Goal: Task Accomplishment & Management: Manage account settings

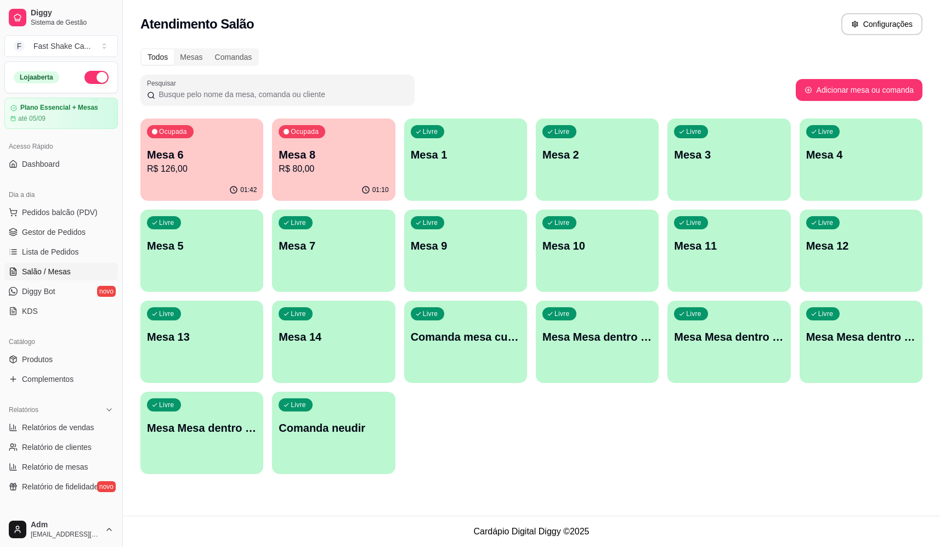
click at [185, 167] on p "R$ 126,00" at bounding box center [202, 168] width 110 height 13
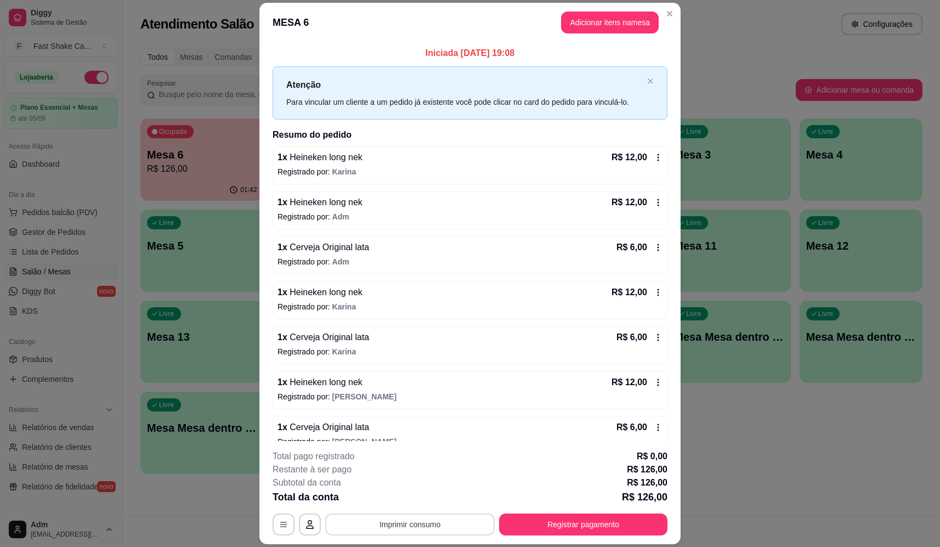
click at [439, 530] on button "Imprimir consumo" at bounding box center [409, 524] width 169 height 22
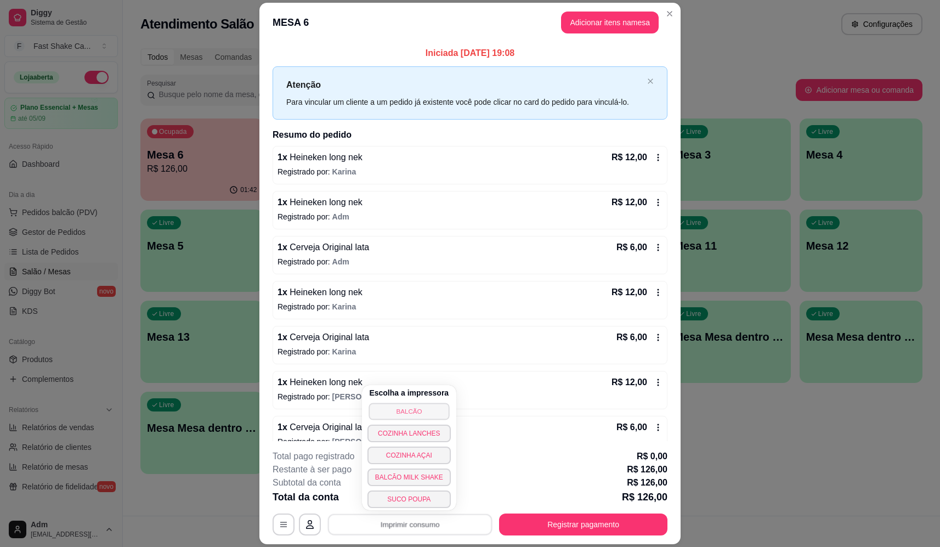
click at [428, 409] on button "BALCÃO" at bounding box center [408, 410] width 81 height 17
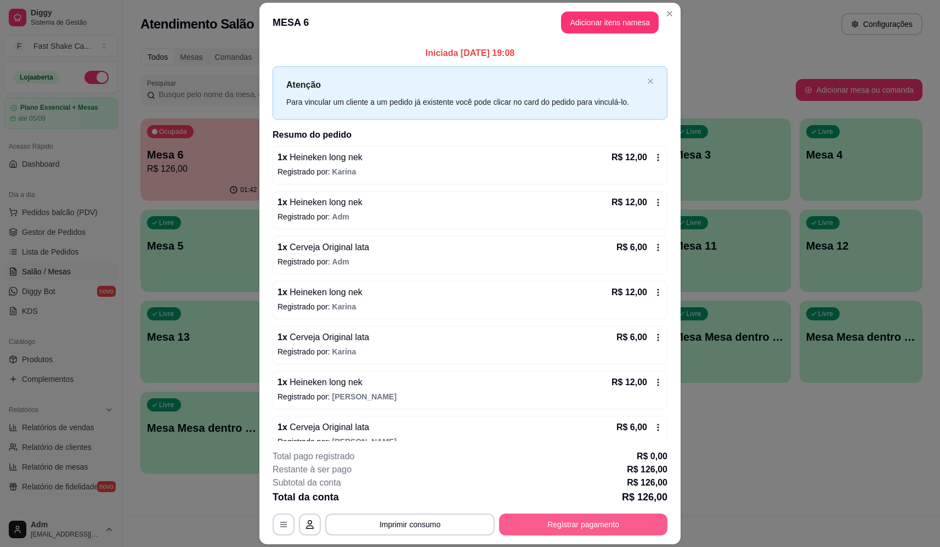
click at [578, 526] on button "Registrar pagamento" at bounding box center [583, 524] width 168 height 22
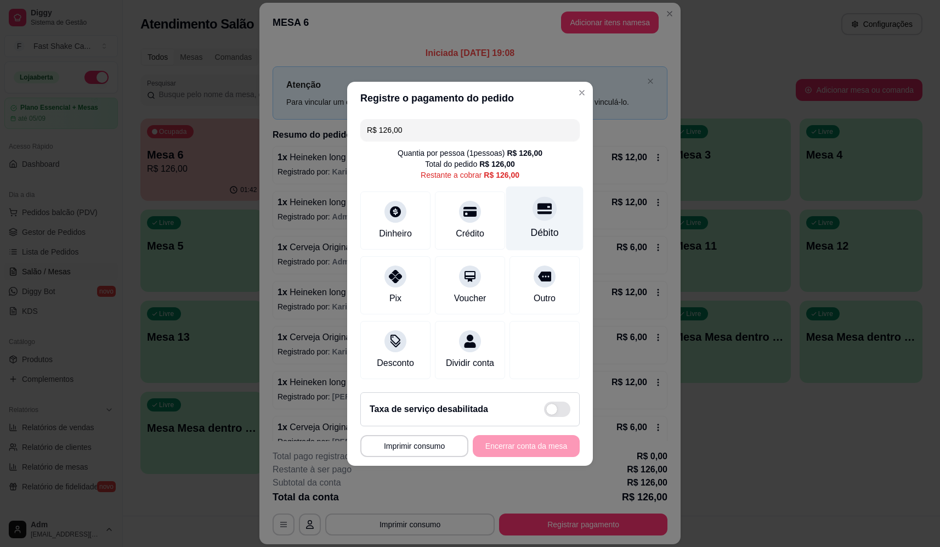
drag, startPoint x: 529, startPoint y: 208, endPoint x: 515, endPoint y: 224, distance: 21.0
click at [527, 209] on div "Débito" at bounding box center [544, 218] width 77 height 64
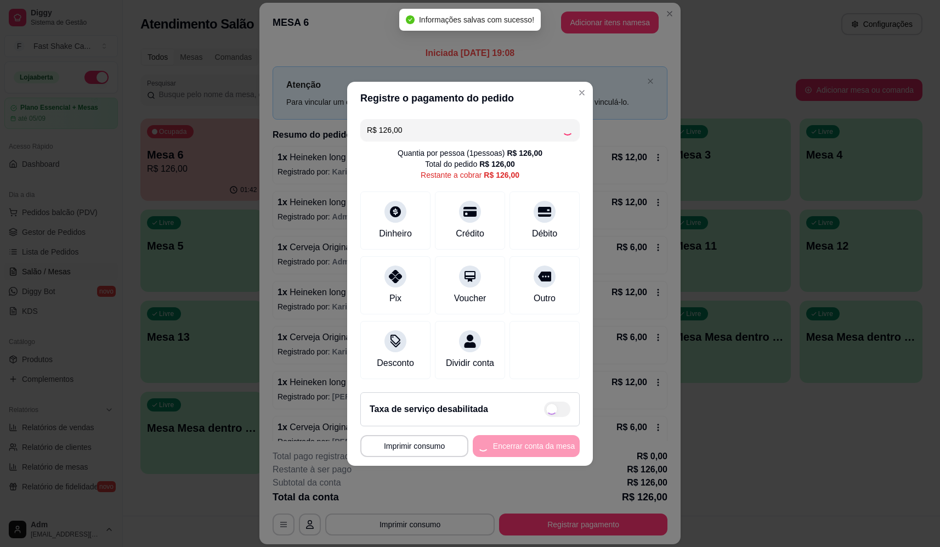
type input "R$ 0,00"
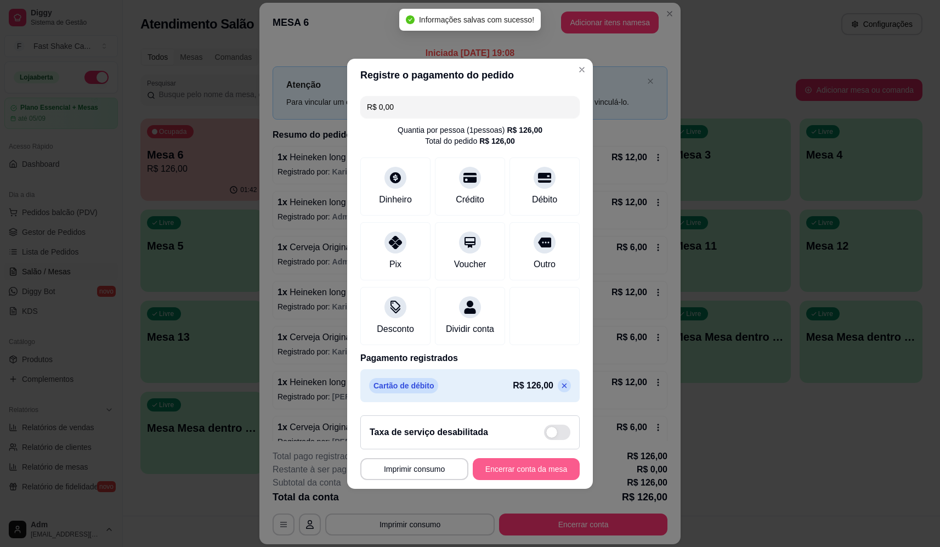
click at [515, 470] on button "Encerrar conta da mesa" at bounding box center [526, 469] width 107 height 22
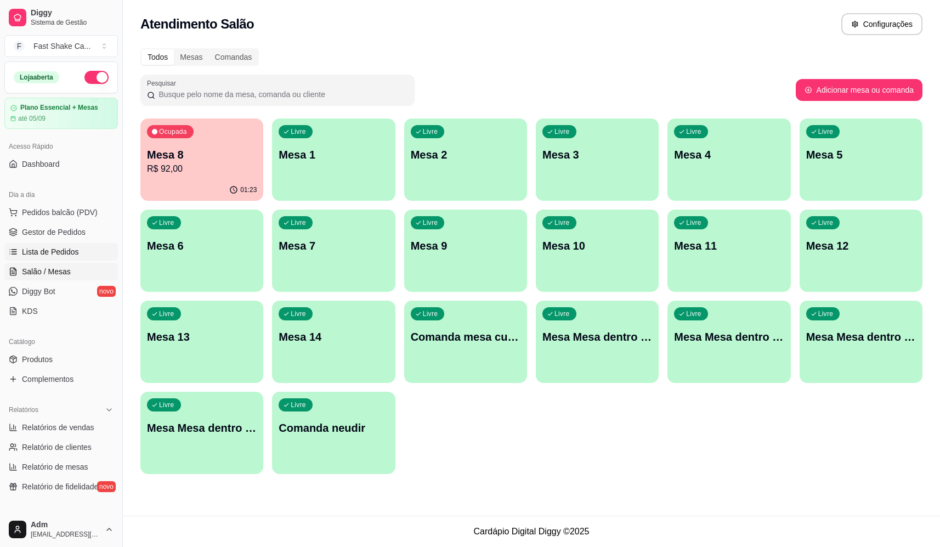
click at [61, 255] on span "Lista de Pedidos" at bounding box center [50, 251] width 57 height 11
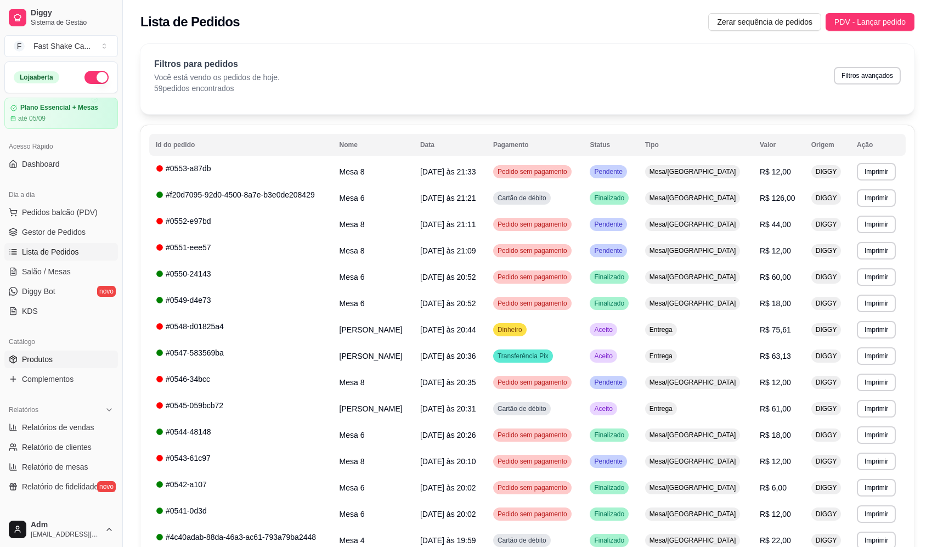
click at [58, 365] on link "Produtos" at bounding box center [60, 359] width 113 height 18
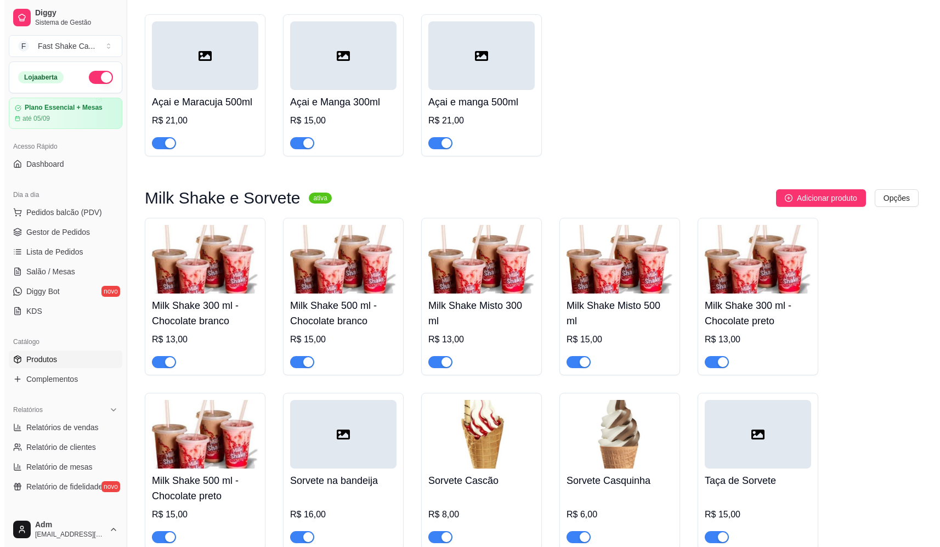
scroll to position [1371, 0]
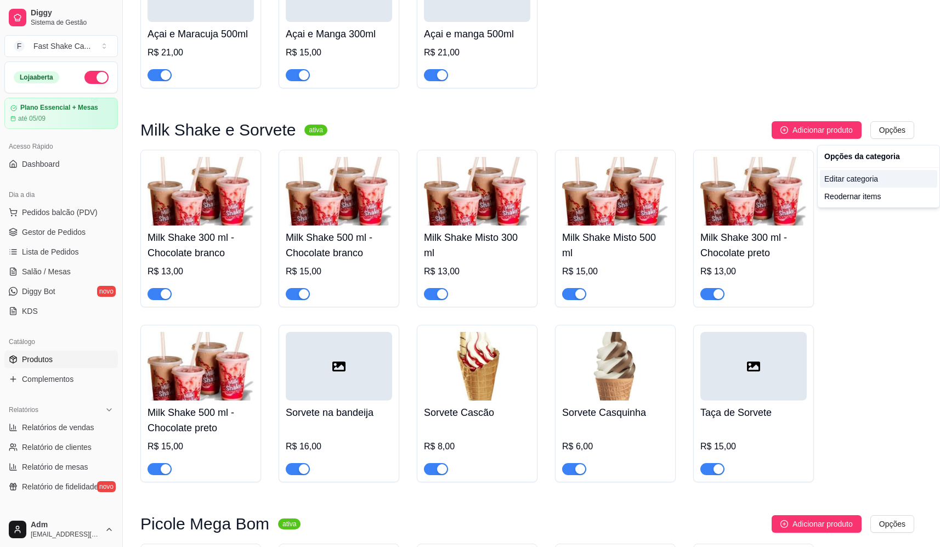
click at [857, 178] on div "Editar categoria" at bounding box center [878, 179] width 117 height 18
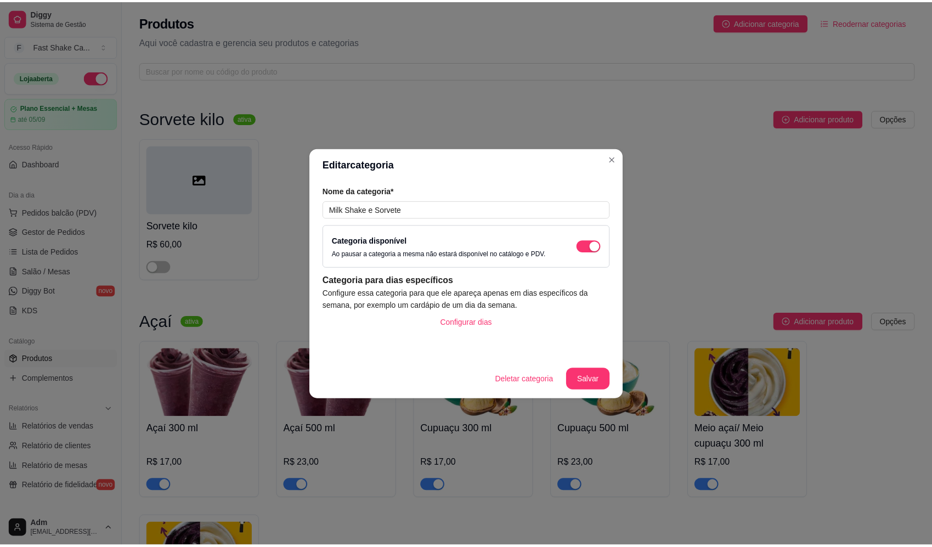
scroll to position [1231, 0]
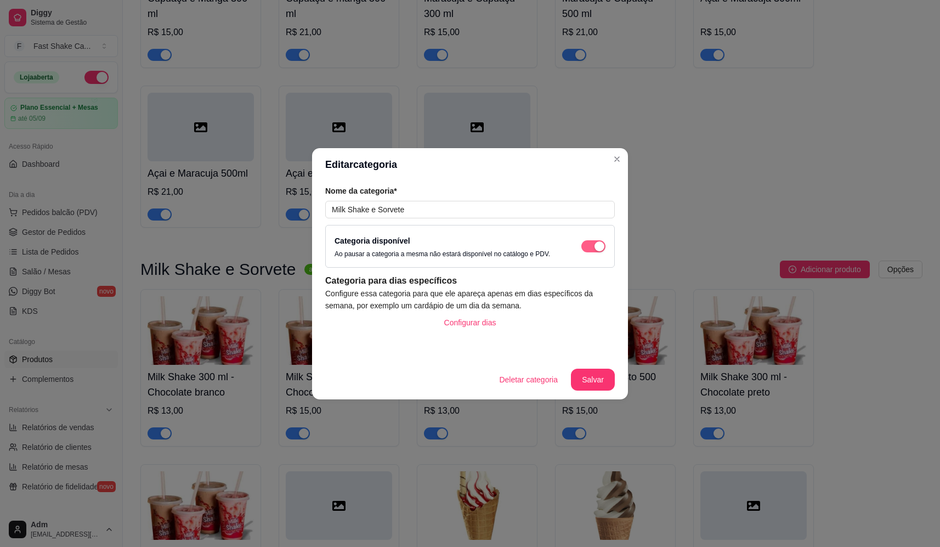
click at [600, 248] on div "button" at bounding box center [599, 246] width 10 height 10
click at [607, 379] on button "Salvar" at bounding box center [592, 378] width 43 height 21
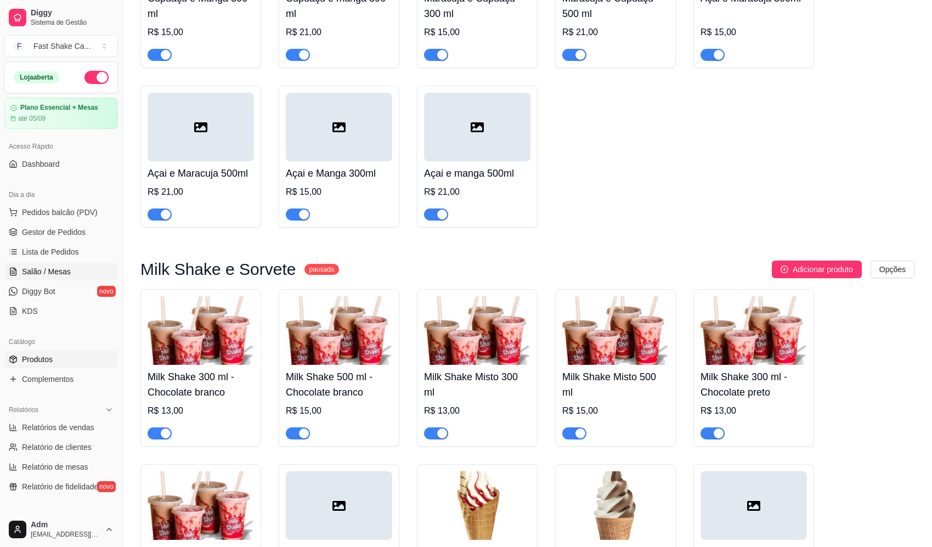
click at [72, 268] on link "Salão / Mesas" at bounding box center [60, 272] width 113 height 18
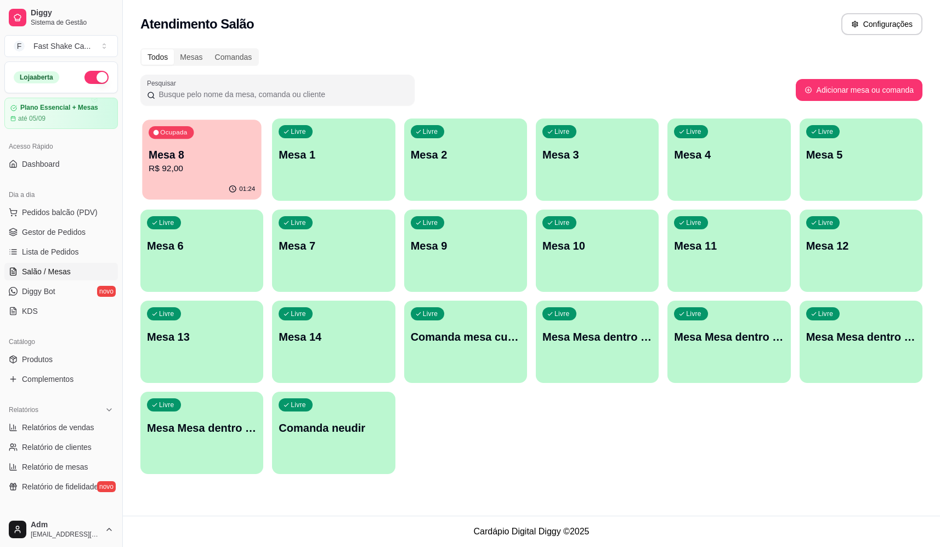
click at [173, 173] on p "R$ 92,00" at bounding box center [202, 168] width 106 height 13
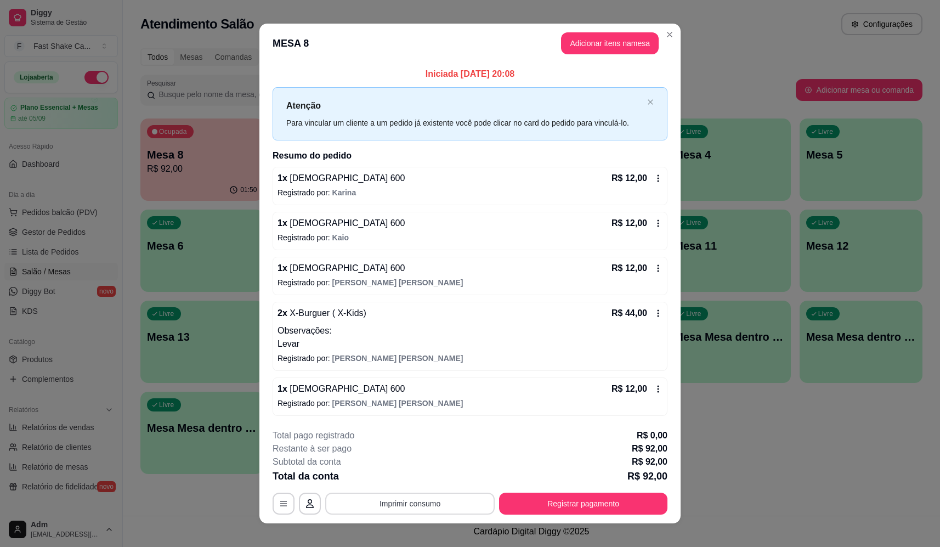
click at [377, 507] on button "Imprimir consumo" at bounding box center [409, 503] width 169 height 22
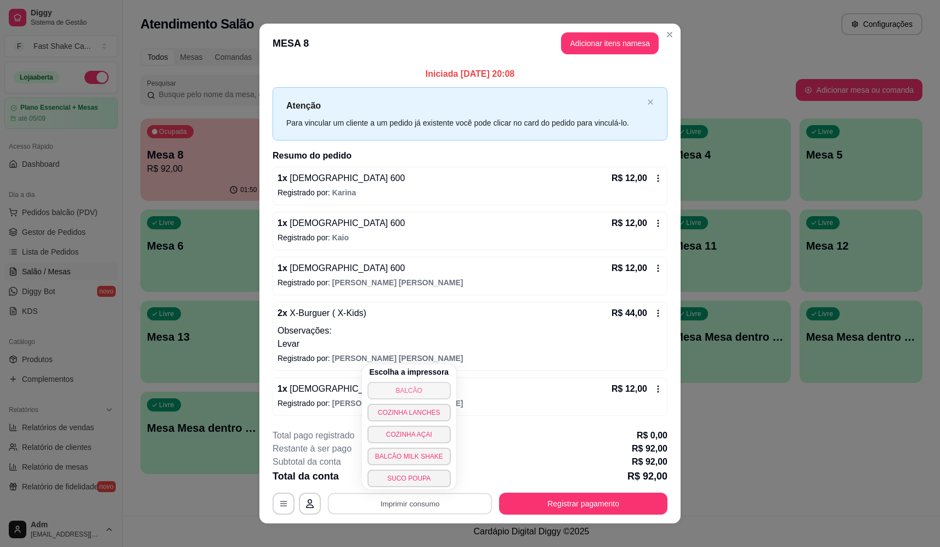
click at [394, 394] on button "BALCÃO" at bounding box center [408, 391] width 83 height 18
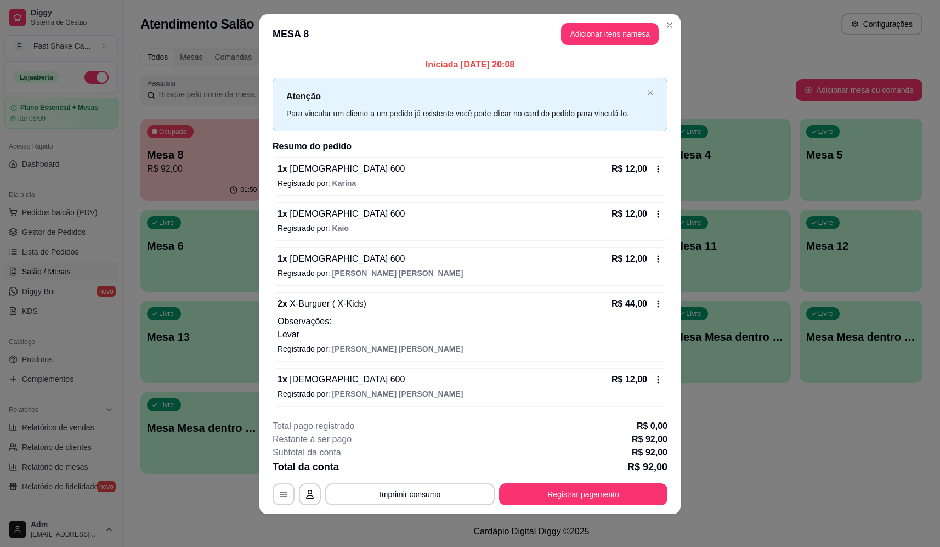
scroll to position [12, 0]
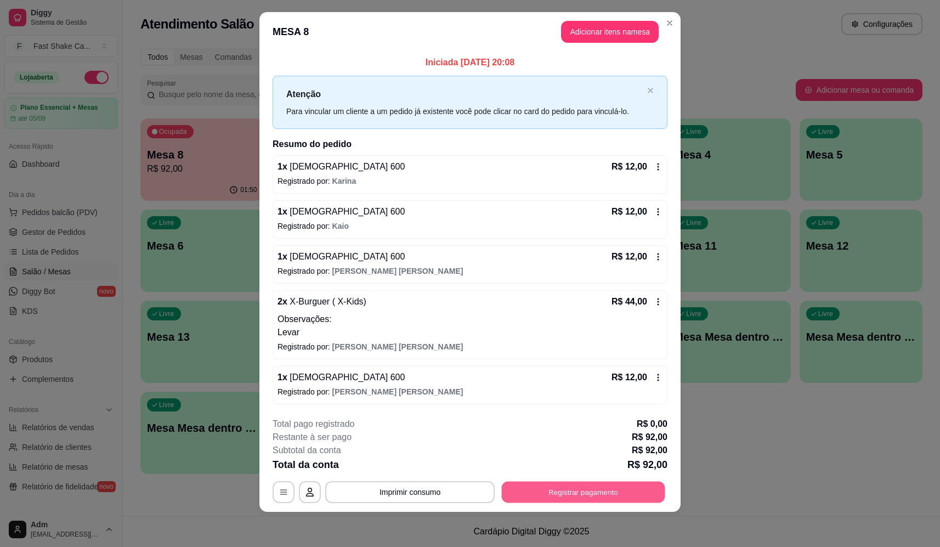
click at [618, 492] on button "Registrar pagamento" at bounding box center [583, 491] width 163 height 21
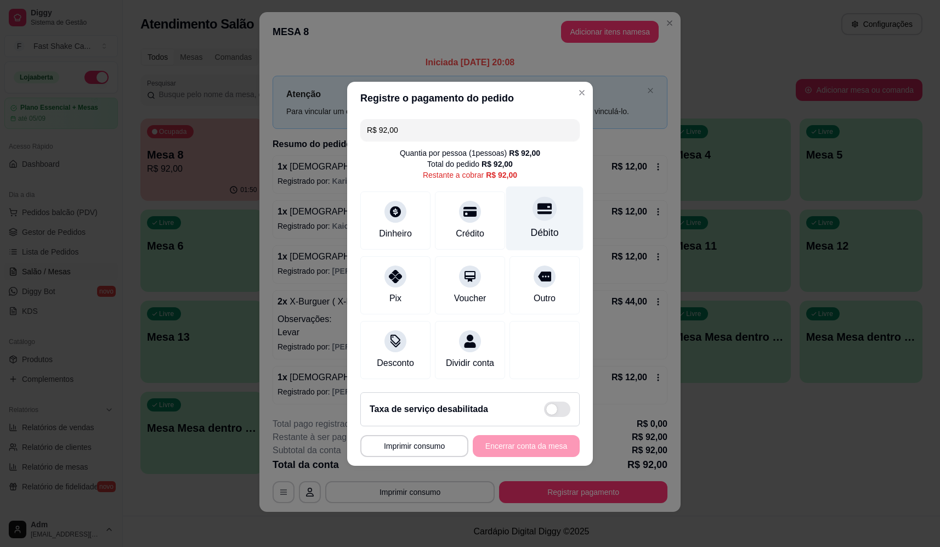
click at [518, 196] on div "Débito" at bounding box center [544, 218] width 77 height 64
type input "R$ 0,00"
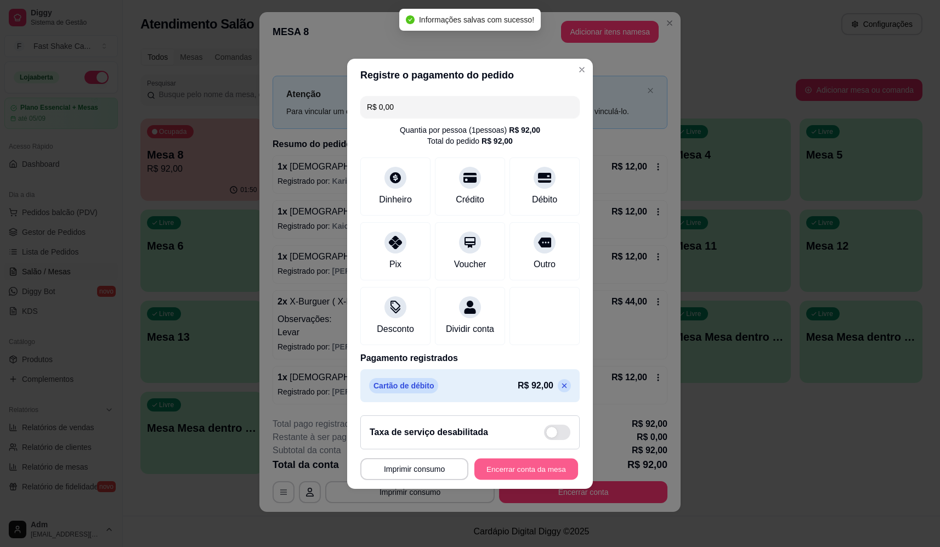
click at [503, 473] on button "Encerrar conta da mesa" at bounding box center [526, 468] width 104 height 21
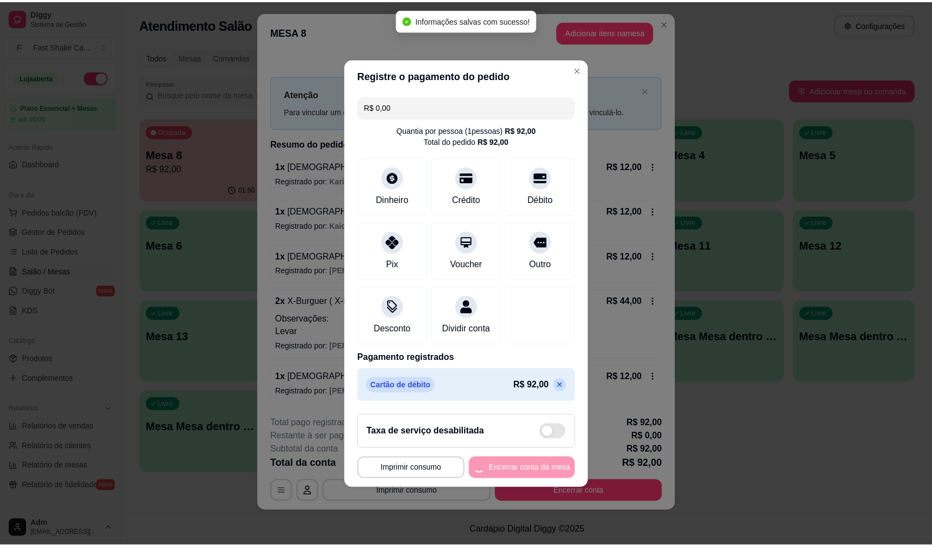
scroll to position [0, 0]
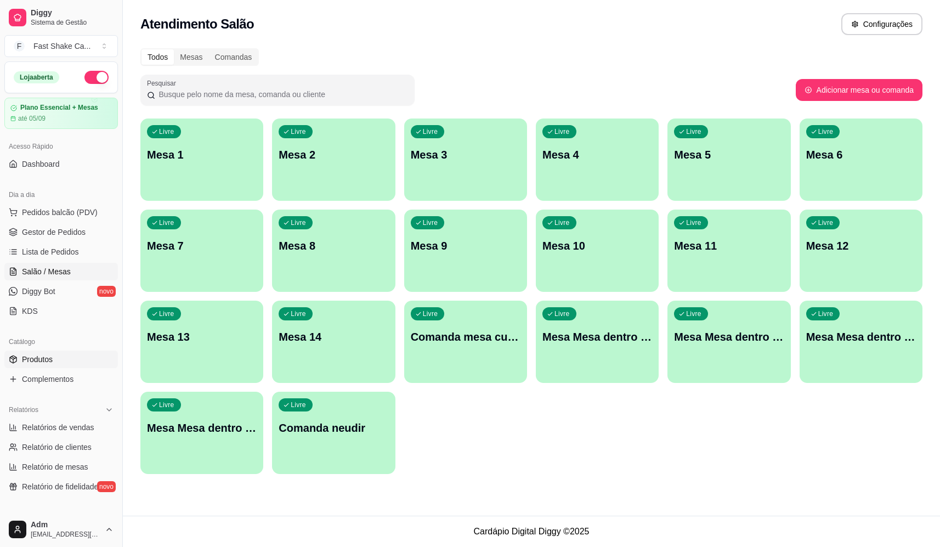
click at [60, 364] on link "Produtos" at bounding box center [60, 359] width 113 height 18
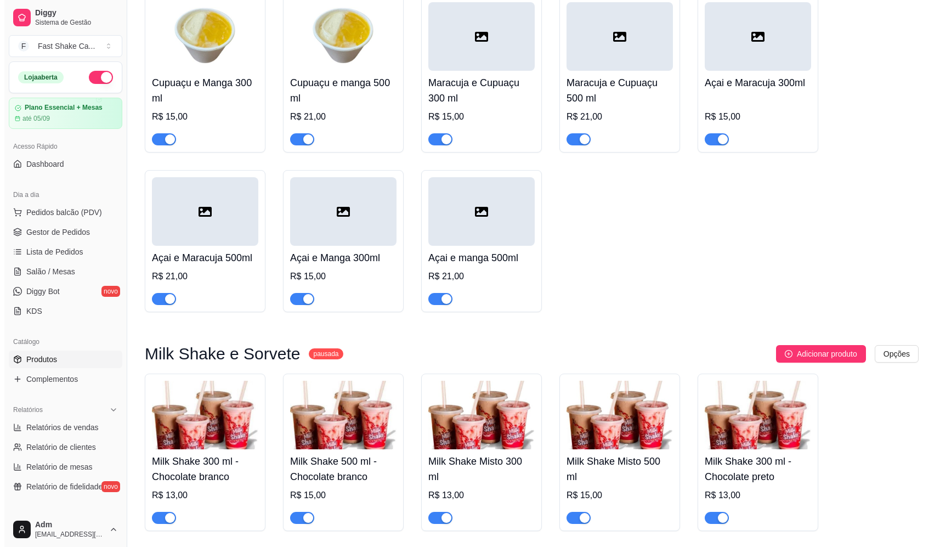
scroll to position [1316, 0]
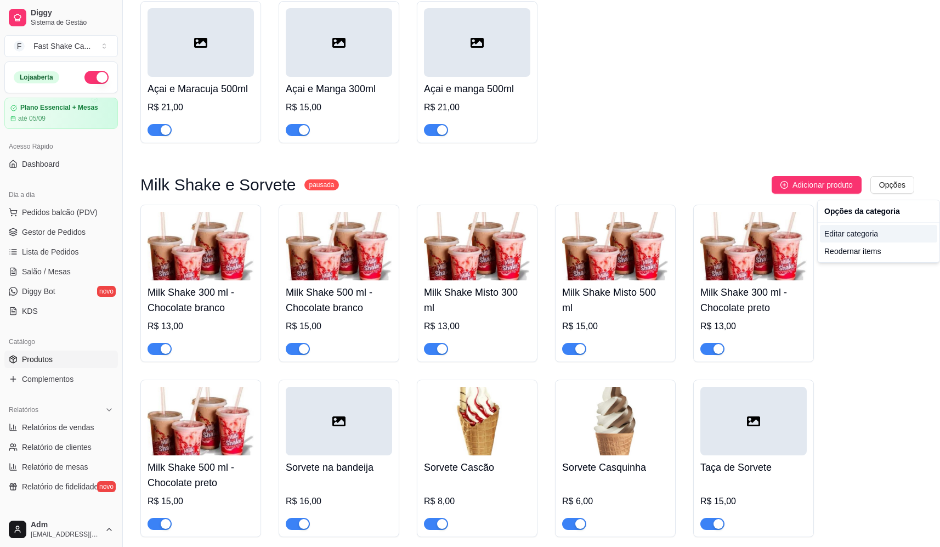
click at [860, 231] on div "Editar categoria" at bounding box center [878, 234] width 117 height 18
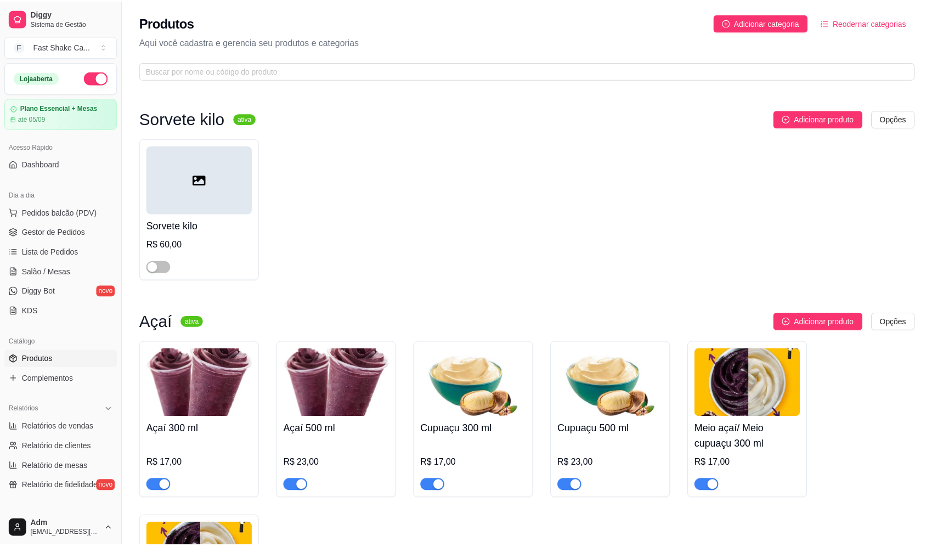
scroll to position [1231, 0]
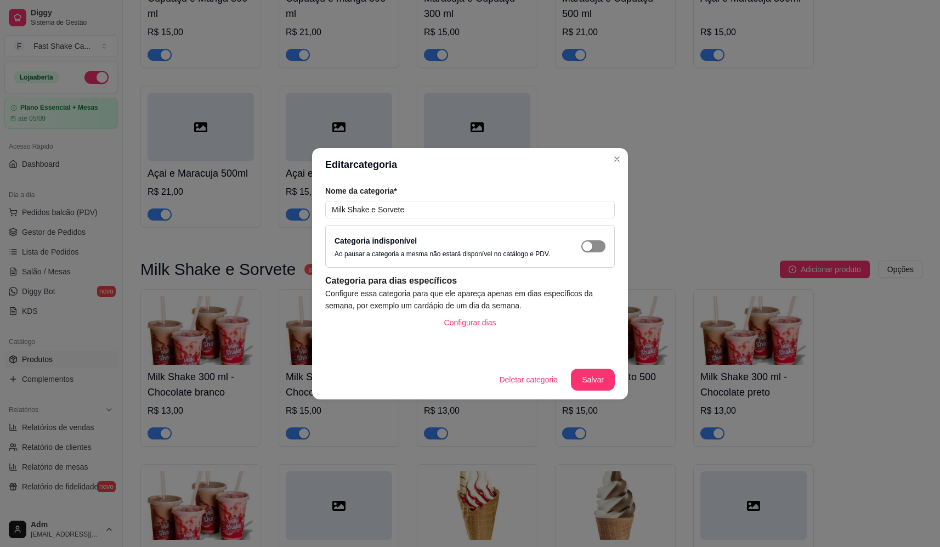
click at [594, 251] on span "button" at bounding box center [593, 246] width 24 height 12
click at [599, 377] on button "Salvar" at bounding box center [593, 379] width 44 height 22
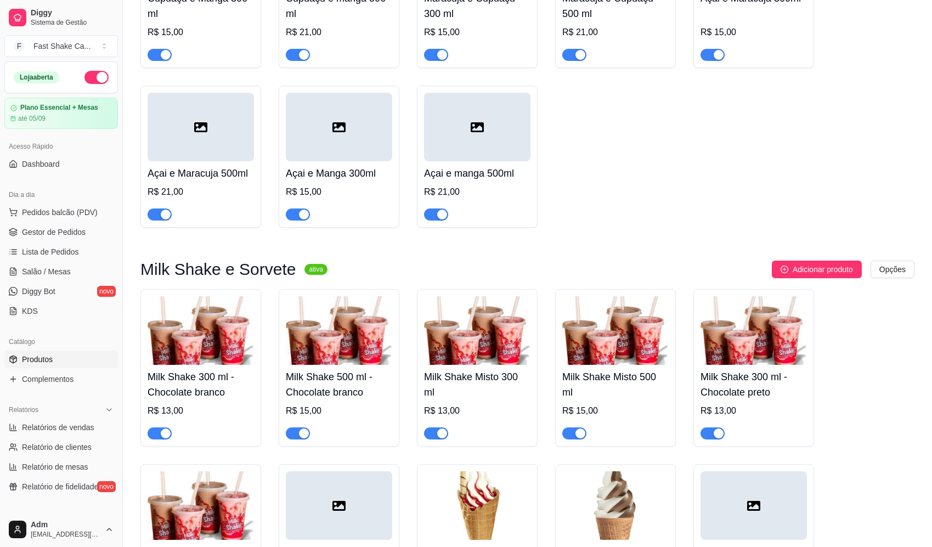
click at [707, 144] on div "Cupuaçu e Manga 300 ml R$ 15,00 Cupuaçu e manga 500 ml R$ 21,00 Maracuja e Cupu…" at bounding box center [527, 69] width 774 height 317
click at [50, 274] on span "Salão / Mesas" at bounding box center [46, 271] width 49 height 11
